Goal: Complete application form: Complete application form

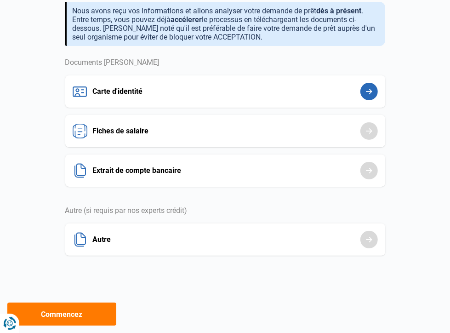
scroll to position [92, 0]
click at [0, 0] on button "Fiches de salaire" at bounding box center [0, 0] width 0 height 0
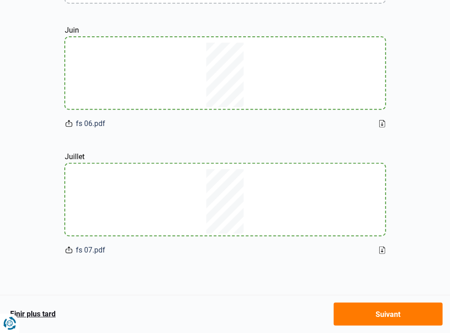
scroll to position [237, 0]
click at [73, 119] on icon at bounding box center [68, 124] width 7 height 10
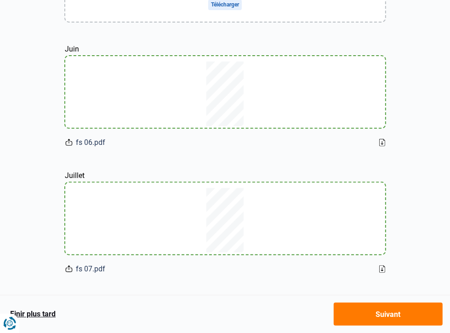
scroll to position [145, 0]
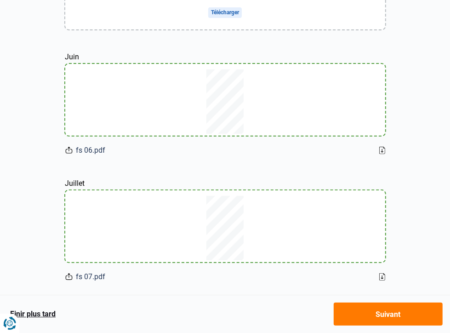
click at [0, 0] on button "Extrait de compte bancaire" at bounding box center [0, 0] width 0 height 0
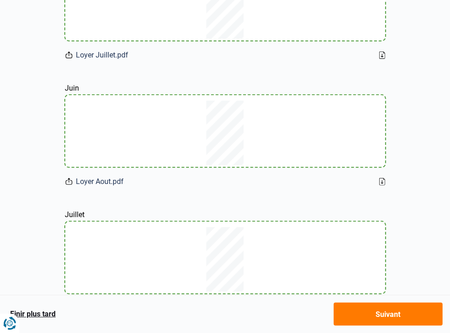
scroll to position [184, 0]
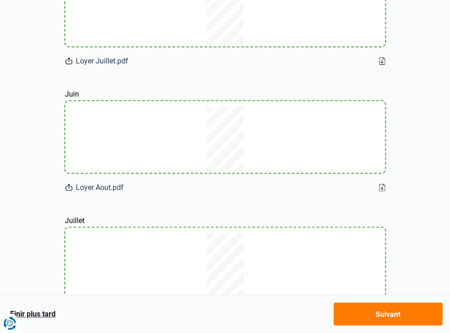
click at [0, 0] on button "Autre" at bounding box center [0, 0] width 0 height 0
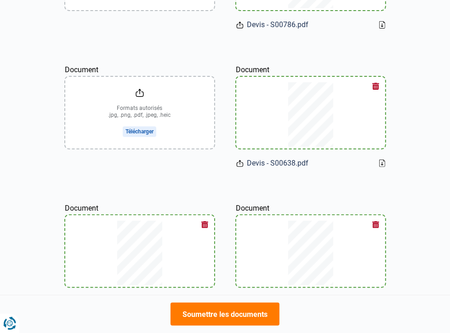
scroll to position [138, 0]
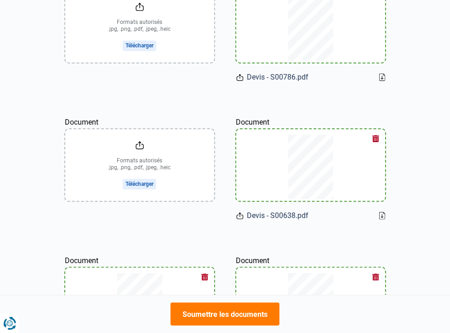
click at [0, 0] on button "Carte d'identité" at bounding box center [0, 0] width 0 height 0
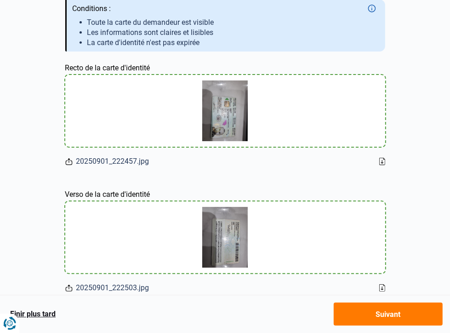
scroll to position [138, 0]
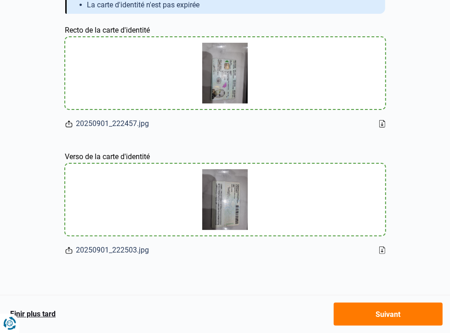
click at [0, 0] on button "Fiches de salaire" at bounding box center [0, 0] width 0 height 0
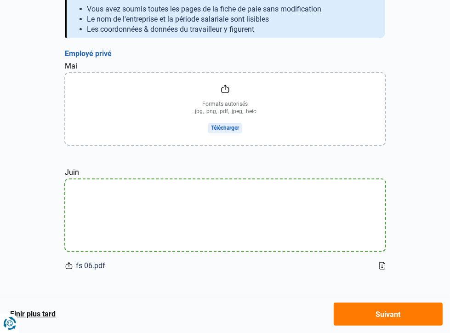
scroll to position [184, 0]
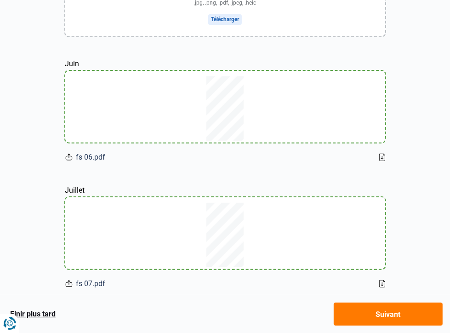
click at [170, 36] on input "Mai" at bounding box center [225, 1] width 320 height 72
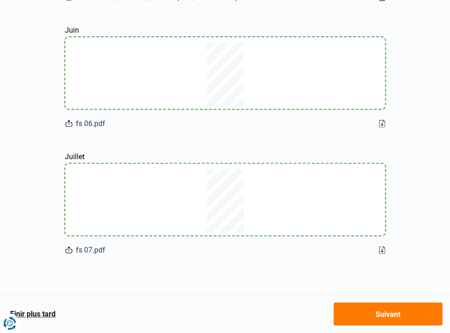
click at [0, 0] on button "Suivant" at bounding box center [0, 0] width 0 height 0
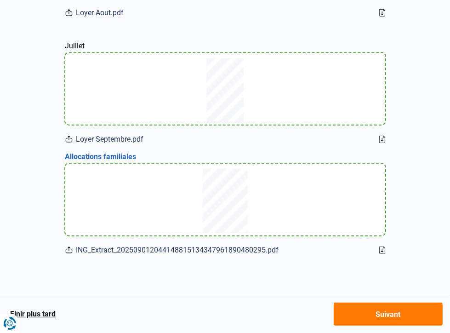
click at [0, 0] on button "Suivant" at bounding box center [0, 0] width 0 height 0
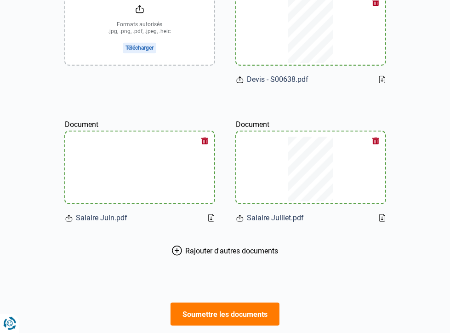
scroll to position [550, 0]
click at [0, 0] on button "Soumettre les documents" at bounding box center [0, 0] width 0 height 0
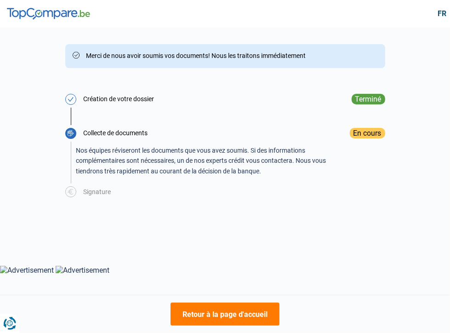
scroll to position [122, 0]
click at [0, 0] on button "Retour à la page d'accueil" at bounding box center [0, 0] width 0 height 0
